Goal: Task Accomplishment & Management: Manage account settings

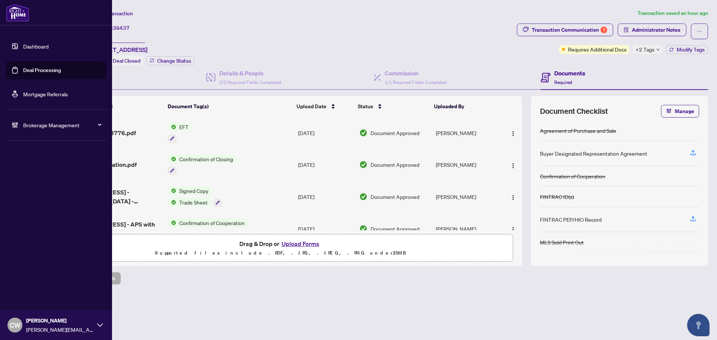
click at [23, 67] on link "Deal Processing" at bounding box center [42, 70] width 38 height 7
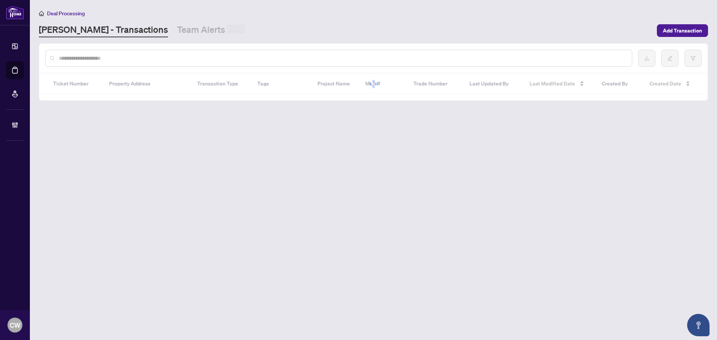
click at [146, 50] on div at bounding box center [338, 58] width 587 height 17
click at [127, 57] on input "text" at bounding box center [342, 58] width 567 height 8
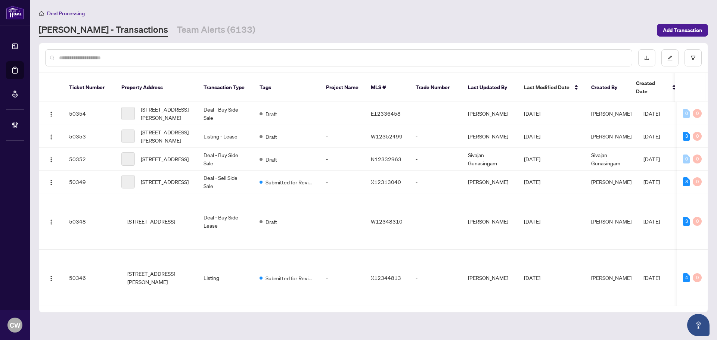
paste input "*******"
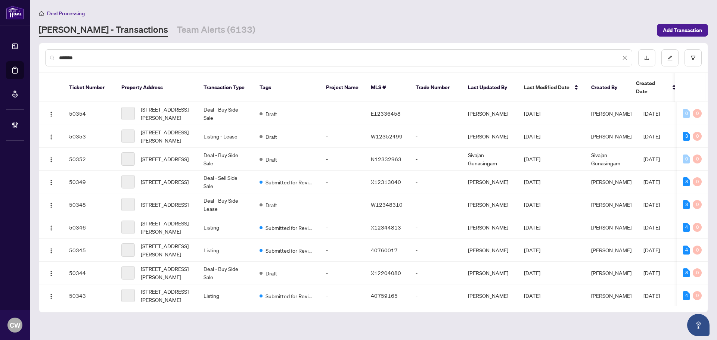
type input "*******"
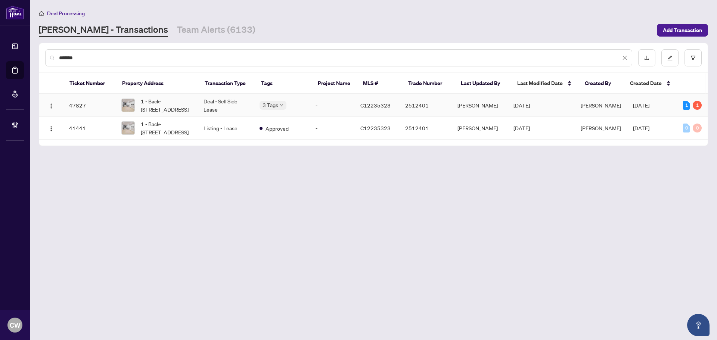
click at [183, 98] on span "1 - Back-[STREET_ADDRESS]" at bounding box center [166, 105] width 51 height 16
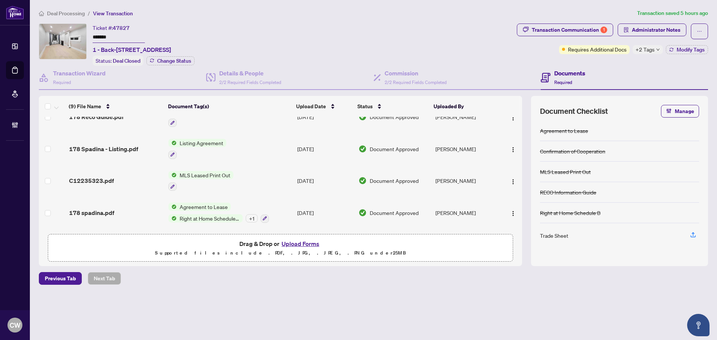
scroll to position [149, 0]
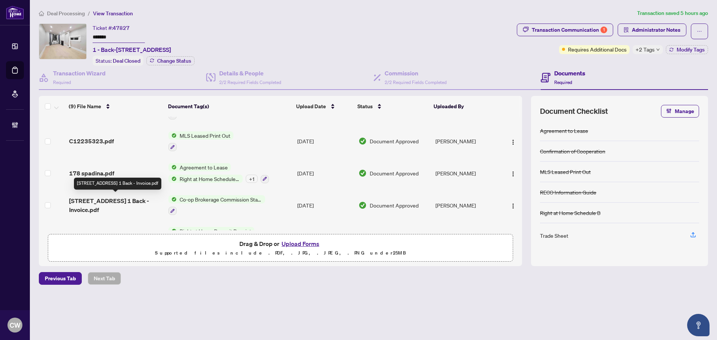
click at [108, 201] on span "[STREET_ADDRESS] 1 Back - Invoice.pdf" at bounding box center [115, 205] width 93 height 18
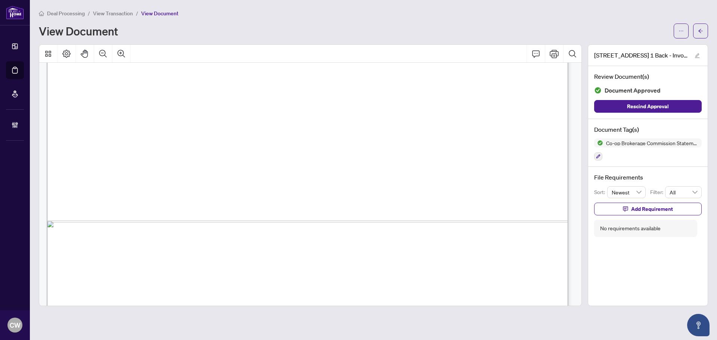
scroll to position [447, 0]
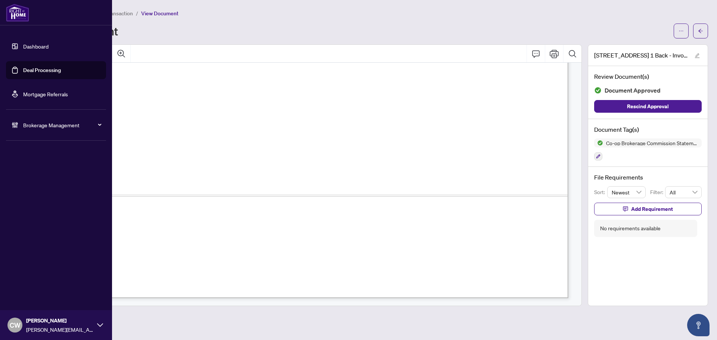
click at [31, 74] on link "Deal Processing" at bounding box center [42, 70] width 38 height 7
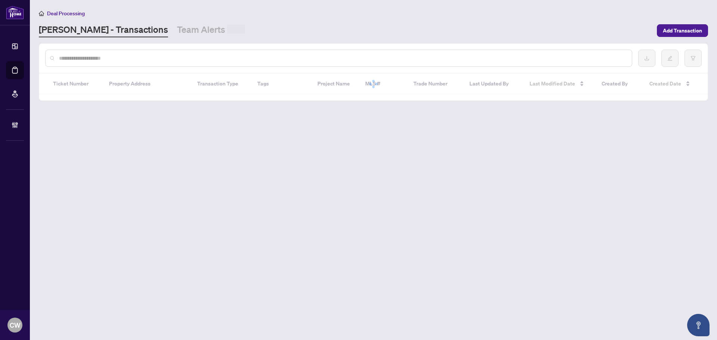
click at [137, 80] on div at bounding box center [373, 84] width 669 height 21
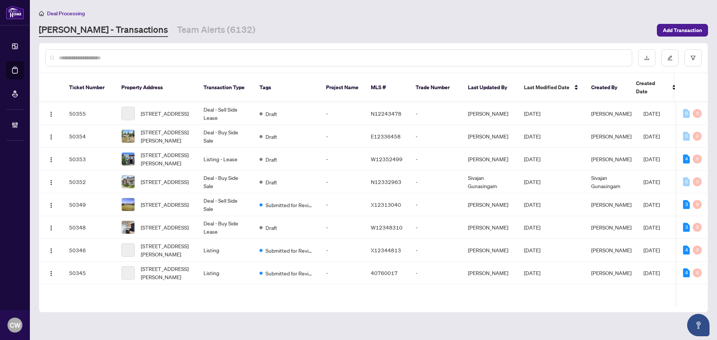
click at [127, 61] on input "text" at bounding box center [342, 58] width 567 height 8
paste input "*******"
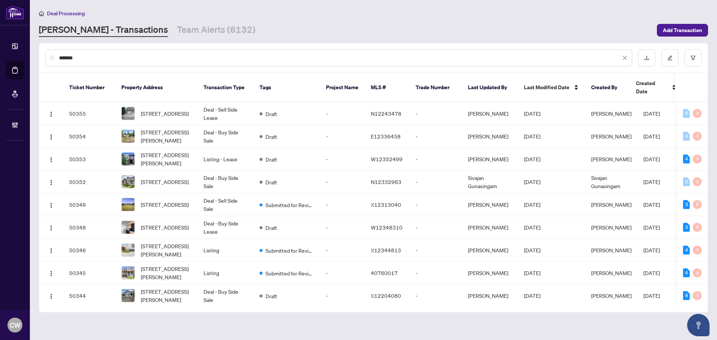
type input "*******"
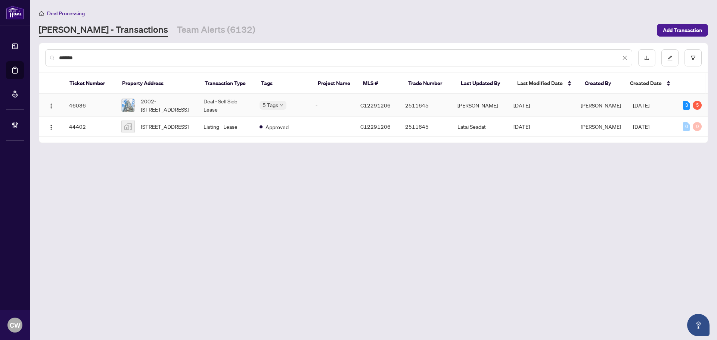
click at [149, 104] on span "2002-[STREET_ADDRESS]" at bounding box center [166, 105] width 51 height 16
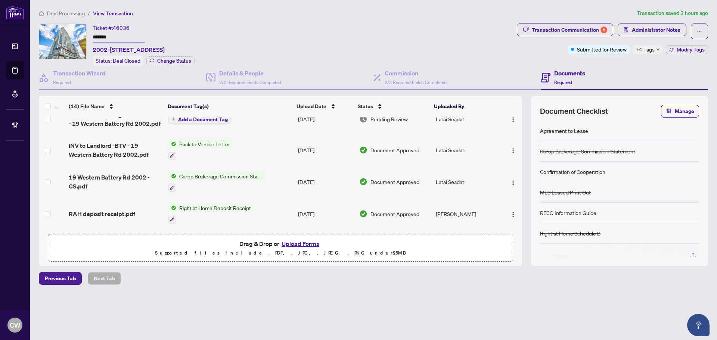
scroll to position [112, 0]
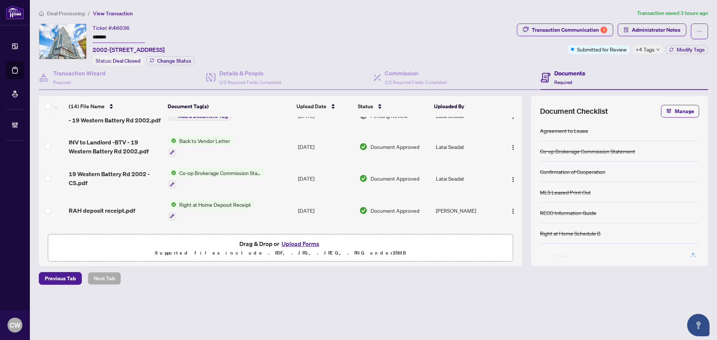
click at [130, 170] on span "19 Western Battery Rd 2002 - CS.pdf" at bounding box center [115, 179] width 93 height 18
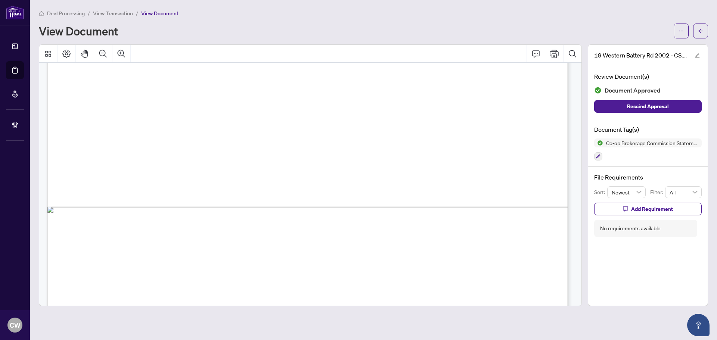
scroll to position [447, 0]
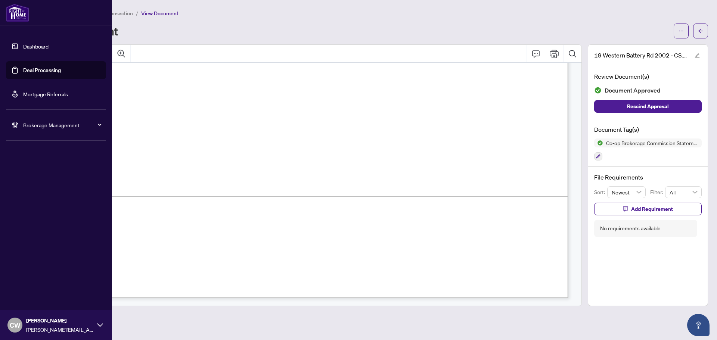
click at [23, 69] on link "Deal Processing" at bounding box center [42, 70] width 38 height 7
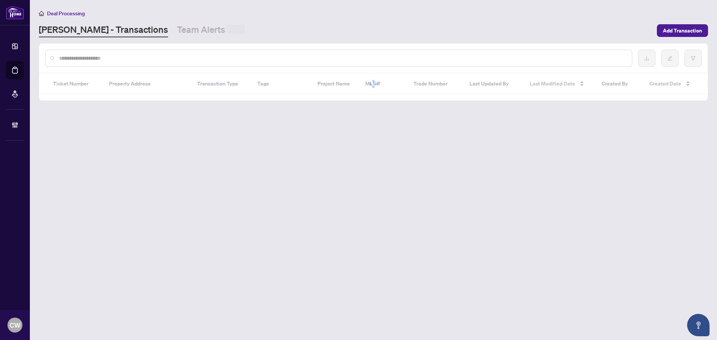
click at [140, 53] on div at bounding box center [338, 58] width 587 height 17
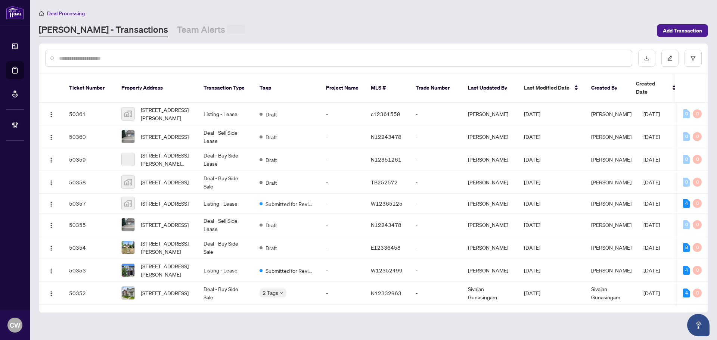
click at [127, 59] on input "text" at bounding box center [342, 58] width 567 height 8
paste input "*******"
type input "*******"
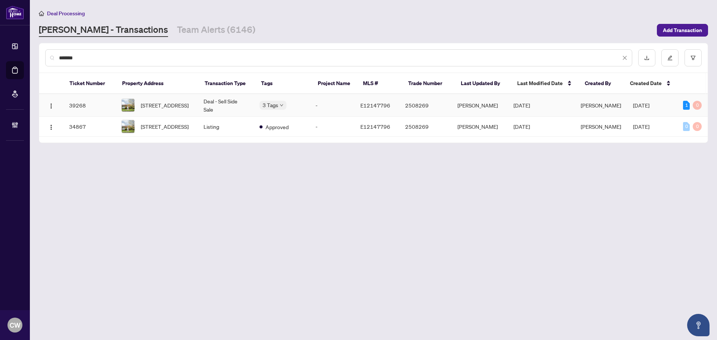
click at [156, 109] on span "[STREET_ADDRESS]" at bounding box center [165, 105] width 48 height 8
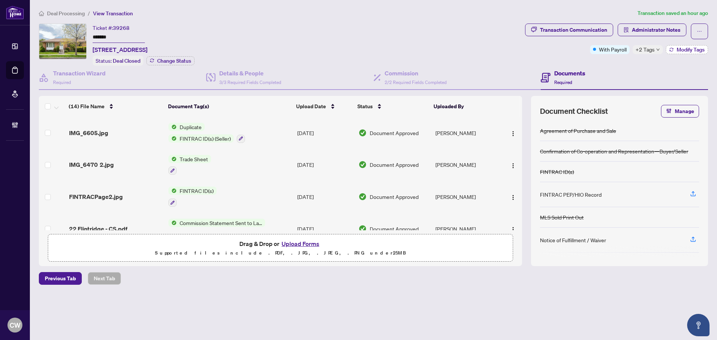
click at [683, 50] on span "Modify Tags" at bounding box center [691, 49] width 28 height 5
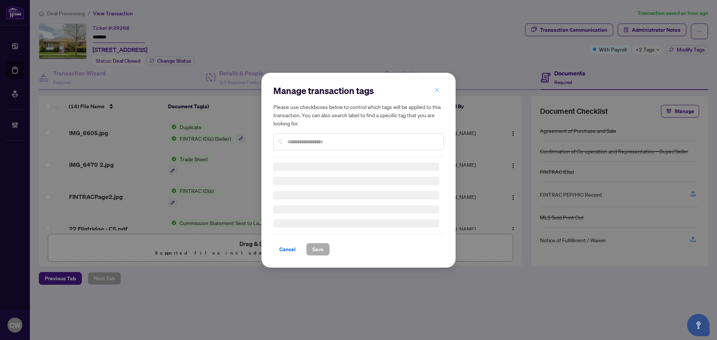
click at [438, 91] on icon "close" at bounding box center [436, 89] width 5 height 5
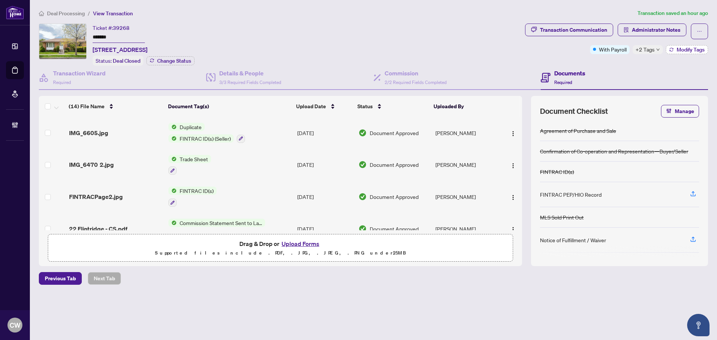
click at [678, 48] on span "Modify Tags" at bounding box center [691, 49] width 28 height 5
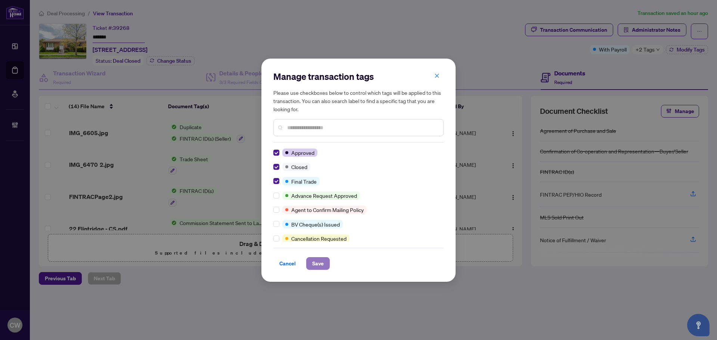
click at [311, 260] on button "Save" at bounding box center [318, 263] width 24 height 13
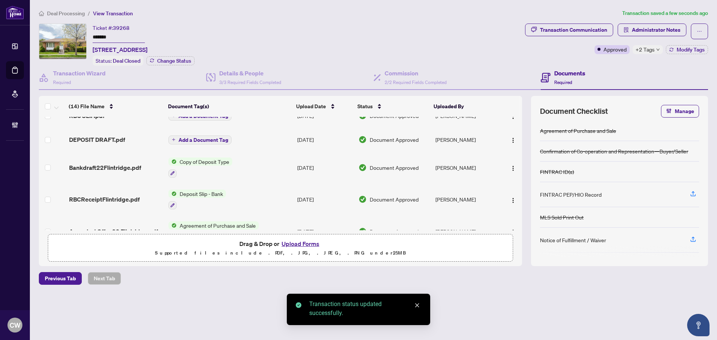
scroll to position [317, 0]
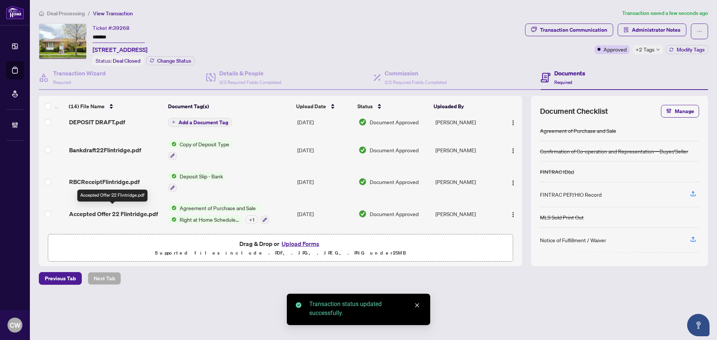
click at [130, 210] on span "Accepted Offer 22 Flintridge.pdf" at bounding box center [113, 214] width 89 height 9
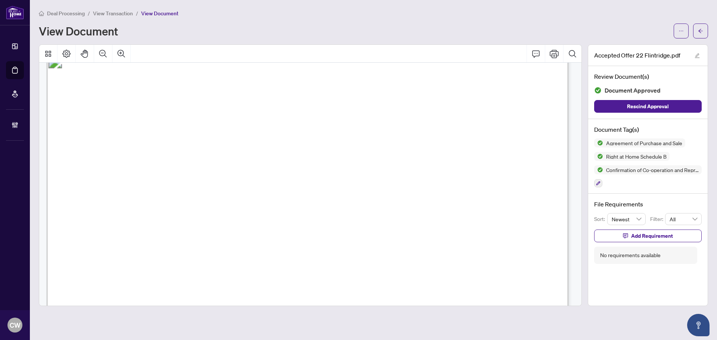
scroll to position [747, 0]
click at [702, 30] on icon "arrow-left" at bounding box center [700, 30] width 5 height 5
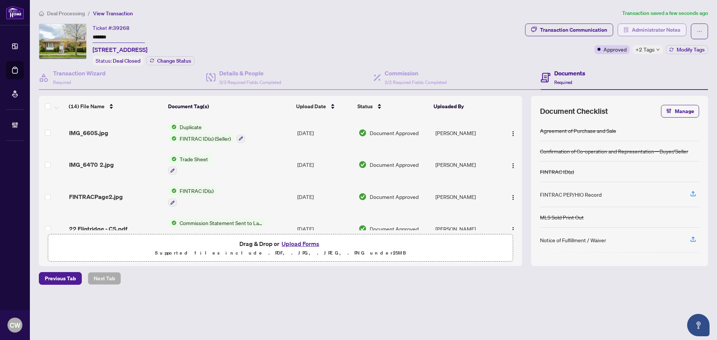
click at [644, 32] on span "Administrator Notes" at bounding box center [656, 30] width 49 height 12
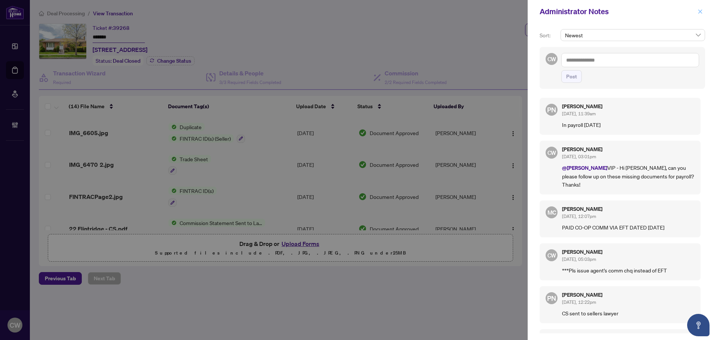
click at [698, 10] on icon "close" at bounding box center [700, 11] width 5 height 5
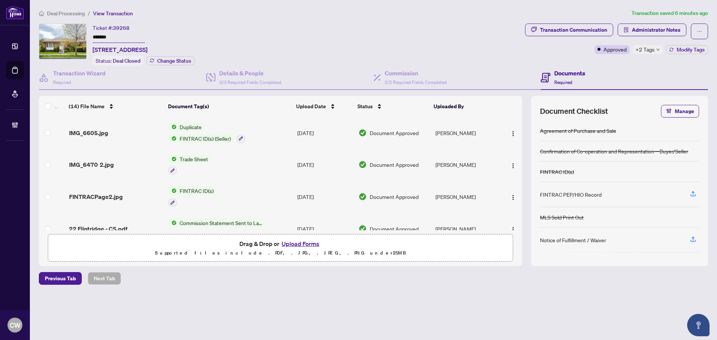
click at [104, 163] on span "IMG_6470 2.jpg" at bounding box center [91, 164] width 45 height 9
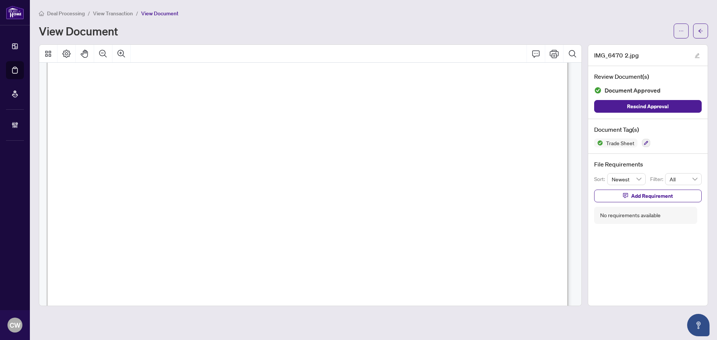
scroll to position [336, 0]
click at [703, 30] on button "button" at bounding box center [700, 31] width 15 height 15
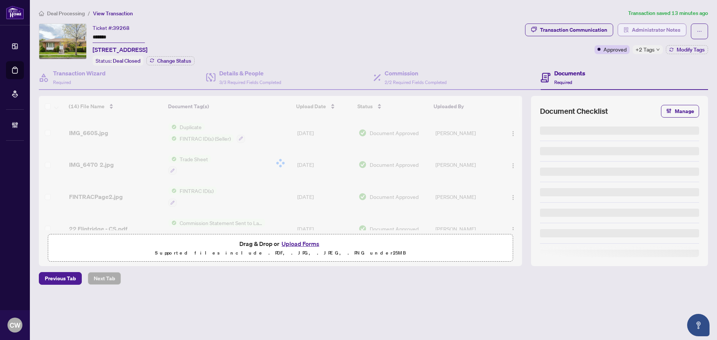
click at [656, 28] on span "Administrator Notes" at bounding box center [656, 30] width 49 height 12
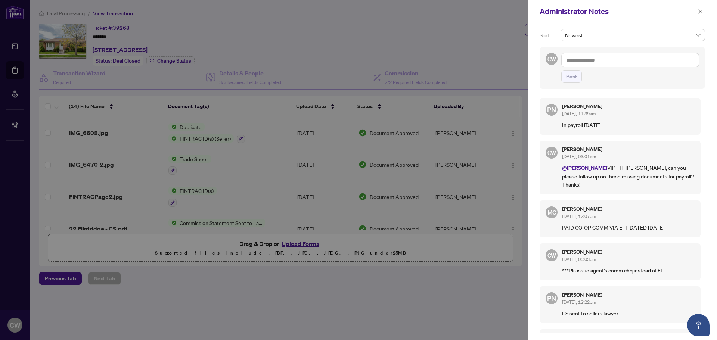
click at [592, 58] on textarea at bounding box center [630, 60] width 138 height 14
type textarea "**********"
drag, startPoint x: 578, startPoint y: 76, endPoint x: 625, endPoint y: 60, distance: 50.1
click at [578, 76] on button "Post" at bounding box center [571, 76] width 21 height 13
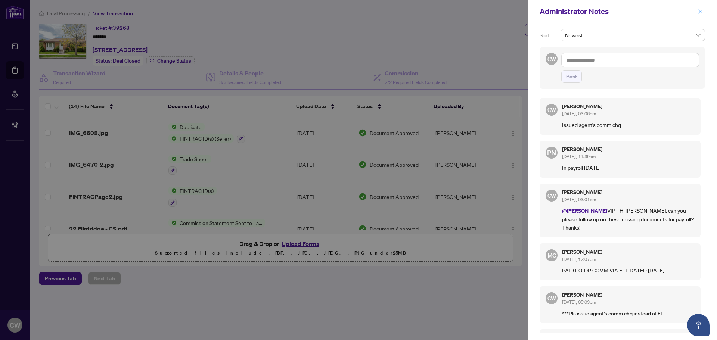
click at [703, 10] on icon "close" at bounding box center [700, 11] width 5 height 5
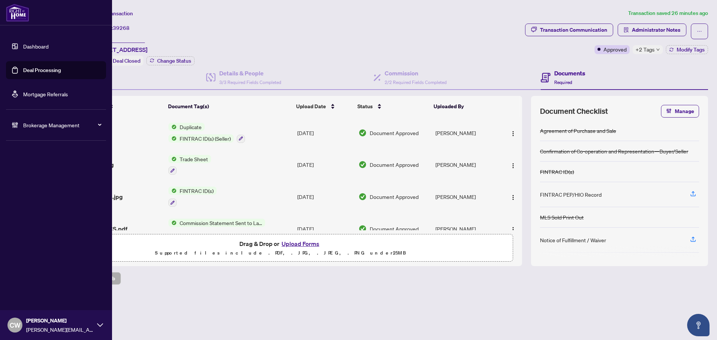
drag, startPoint x: 22, startPoint y: 72, endPoint x: 37, endPoint y: 72, distance: 15.7
click at [23, 72] on link "Deal Processing" at bounding box center [42, 70] width 38 height 7
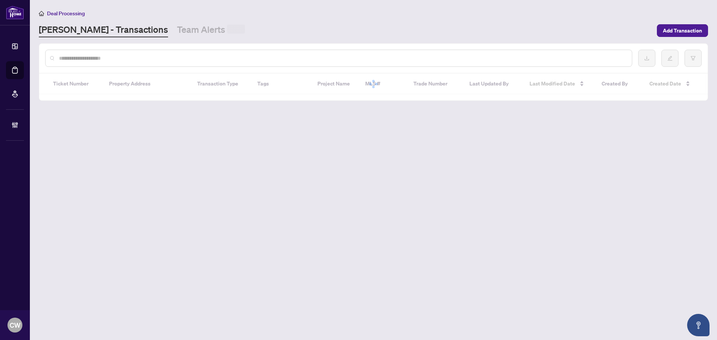
click at [133, 60] on input "text" at bounding box center [342, 58] width 567 height 8
paste input "*******"
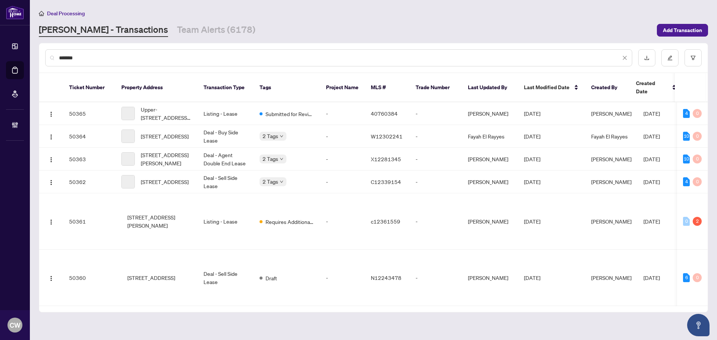
type input "*******"
